Goal: Information Seeking & Learning: Learn about a topic

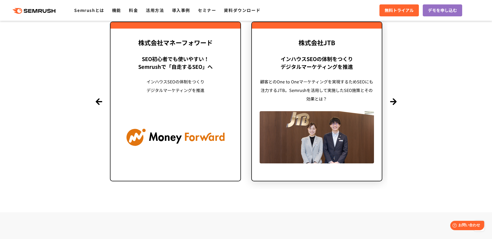
scroll to position [1272, 0]
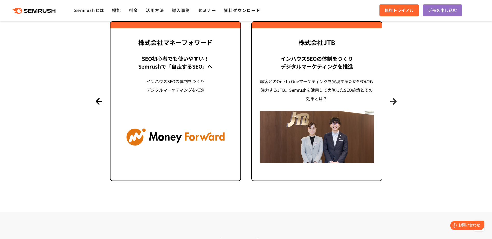
click at [393, 101] on button "Next" at bounding box center [393, 101] width 6 height 6
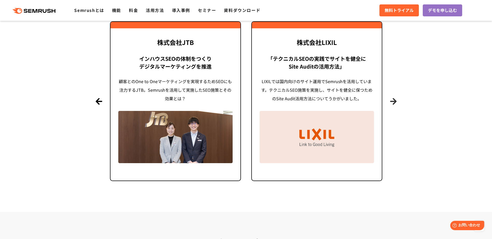
click at [393, 101] on button "Next" at bounding box center [393, 101] width 6 height 6
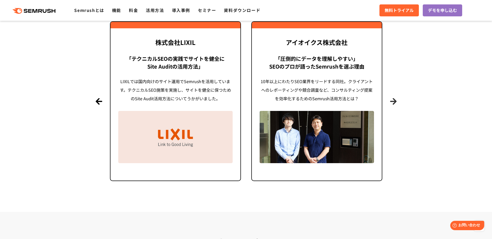
click at [393, 101] on button "Next" at bounding box center [393, 101] width 6 height 6
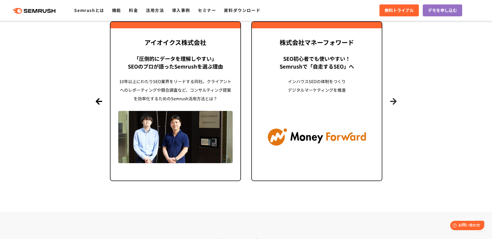
click at [393, 101] on button "Next" at bounding box center [393, 101] width 6 height 6
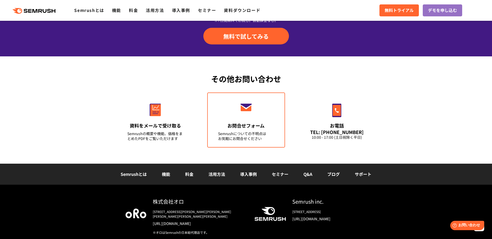
scroll to position [1814, 0]
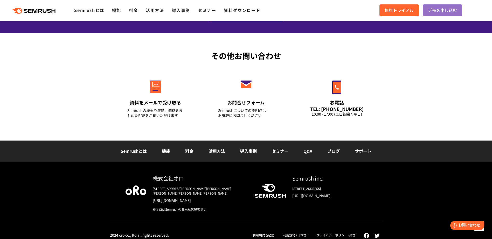
click at [58, 63] on div "その他お問い合わせ 資料をメールで受け取る Semrushの概要や機能、価格をまとめたPDFをご覧いただけます お問合せフォーム Semrushについての不明…" at bounding box center [246, 86] width 492 height 107
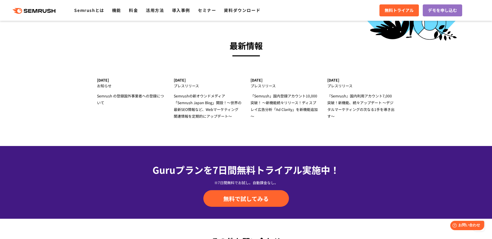
scroll to position [1632, 0]
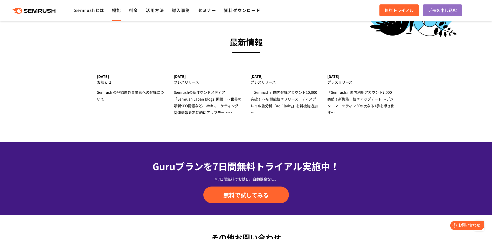
click at [118, 10] on link "機能" at bounding box center [116, 10] width 9 height 6
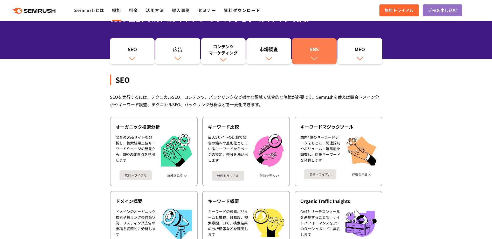
click at [325, 50] on div "SNS" at bounding box center [315, 50] width 40 height 9
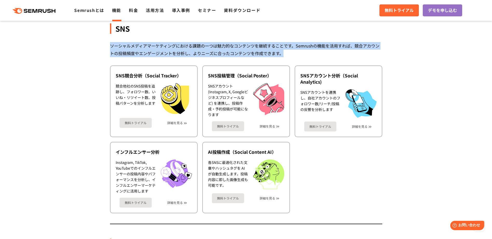
drag, startPoint x: 107, startPoint y: 45, endPoint x: 297, endPoint y: 51, distance: 189.6
click at [297, 52] on div "ソーシャルメディアマーケティングにおける課題の一つは魅力的なコンテンツを継続することです。Semrushの機能を活用すれば、競合アカウントの投稿頻度やエンゲー…" at bounding box center [246, 49] width 273 height 15
click at [296, 55] on div "ソーシャルメディアマーケティングにおける課題の一つは魅力的なコンテンツを継続することです。Semrushの機能を活用すれば、競合アカウントの投稿頻度やエンゲー…" at bounding box center [246, 49] width 273 height 15
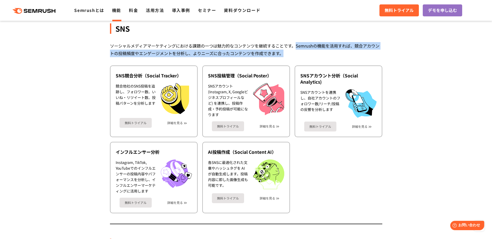
drag, startPoint x: 296, startPoint y: 45, endPoint x: 298, endPoint y: 54, distance: 8.8
click at [298, 54] on div "ソーシャルメディアマーケティングにおける課題の一つは魅力的なコンテンツを継続することです。Semrushの機能を活用すれば、競合アカウントの投稿頻度やエンゲー…" at bounding box center [246, 49] width 273 height 15
click at [296, 56] on div "ソーシャルメディアマーケティングにおける課題の一つは魅力的なコンテンツを継続することです。Semrushの機能を活用すれば、競合アカウントの投稿頻度やエンゲー…" at bounding box center [246, 49] width 273 height 15
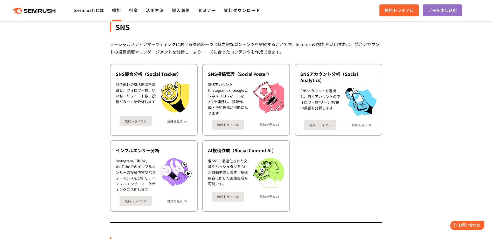
scroll to position [1087, 0]
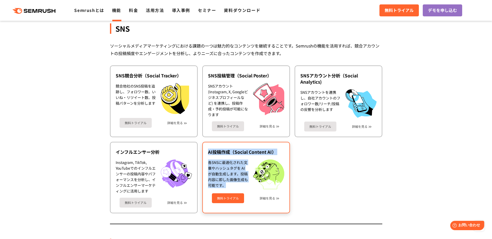
drag, startPoint x: 207, startPoint y: 148, endPoint x: 236, endPoint y: 187, distance: 48.3
click at [236, 187] on div "AI投稿作成（Social Content AI） 各SNSに最適化された文章やハッシュタグを AI が自動生成します。投稿内容に即した画像生成も可能です。 …" at bounding box center [246, 177] width 88 height 71
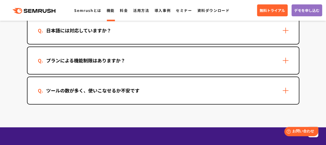
scroll to position [1569, 0]
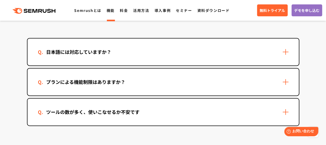
click at [173, 60] on div "日本語には対応していますか？" at bounding box center [164, 52] width 272 height 27
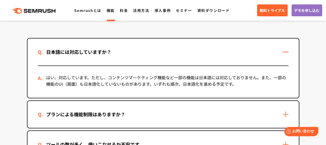
click at [150, 117] on div "プランによる機能制限はありますか？" at bounding box center [164, 114] width 272 height 27
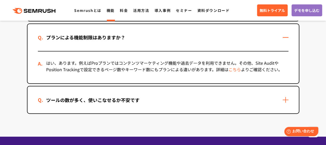
scroll to position [1647, 0]
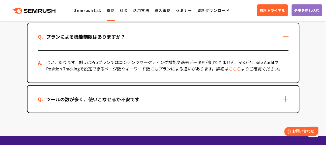
click at [153, 98] on div "ツールの数が多く、使いこなせるか不安です" at bounding box center [164, 99] width 272 height 27
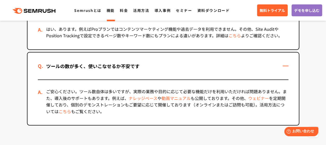
scroll to position [1699, 0]
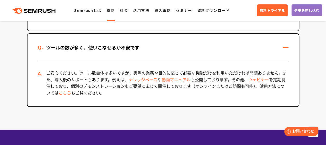
click at [112, 12] on link "機能" at bounding box center [111, 10] width 8 height 5
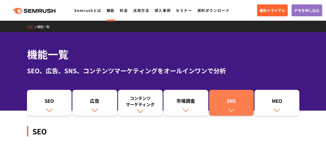
click at [240, 99] on div "SNS" at bounding box center [232, 102] width 40 height 9
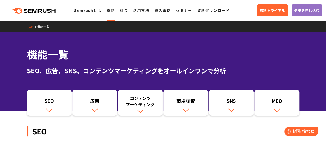
click at [247, 10] on div ".cls {fill: #FF642D;} .cls {fill: #FF642D;} Semrushとは 機能 料金 活用方法 導入事例 セミナー 資料ダウ…" at bounding box center [163, 11] width 326 height 16
